Goal: Find specific fact: Find specific fact

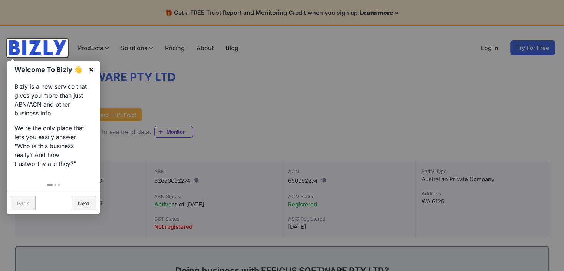
click at [93, 69] on link "×" at bounding box center [91, 69] width 17 height 17
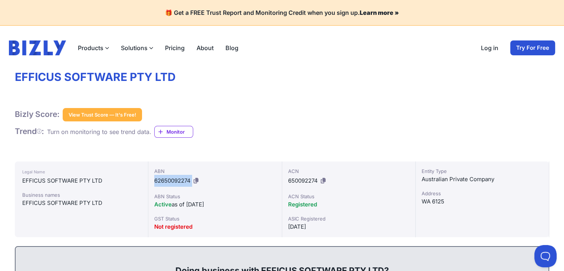
drag, startPoint x: 155, startPoint y: 180, endPoint x: 198, endPoint y: 182, distance: 42.7
click at [198, 182] on div "ABN 62650092274" at bounding box center [214, 176] width 121 height 19
click at [198, 180] on icon at bounding box center [196, 181] width 5 height 6
copy div "62650092274"
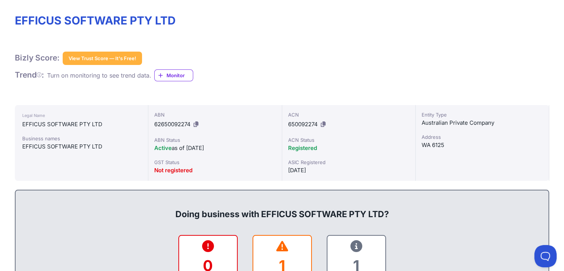
scroll to position [37, 0]
